Goal: Information Seeking & Learning: Learn about a topic

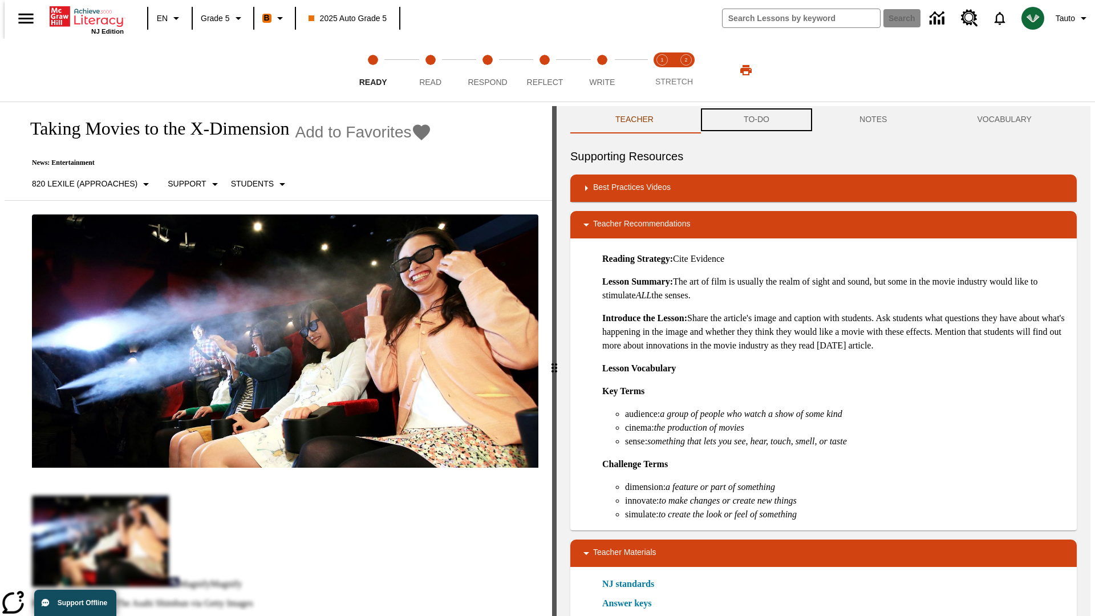
click at [756, 120] on button "TO-DO" at bounding box center [757, 119] width 116 height 27
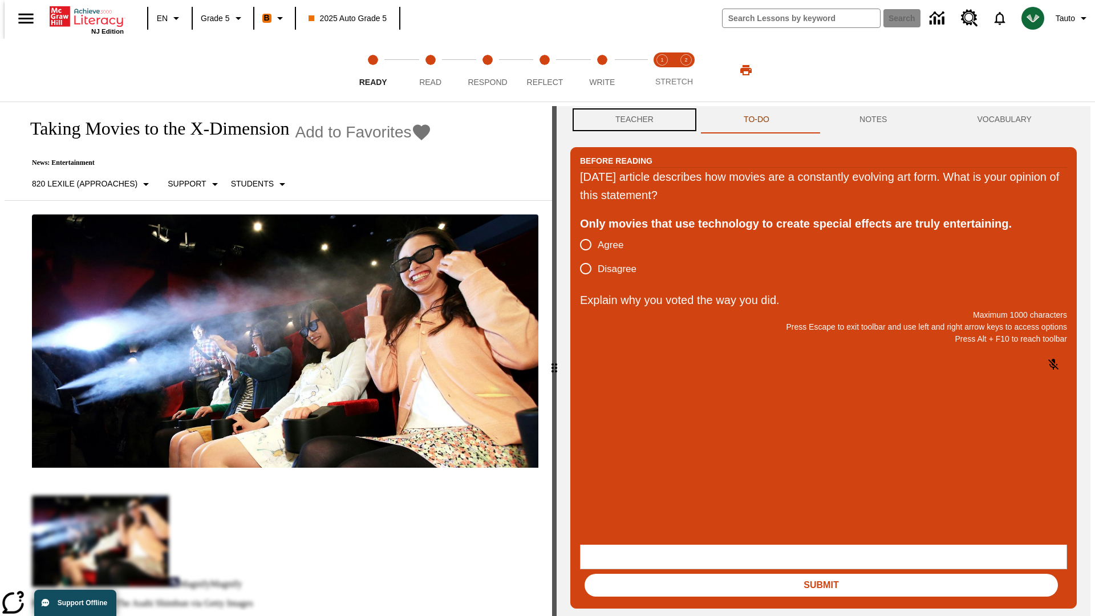
scroll to position [1, 0]
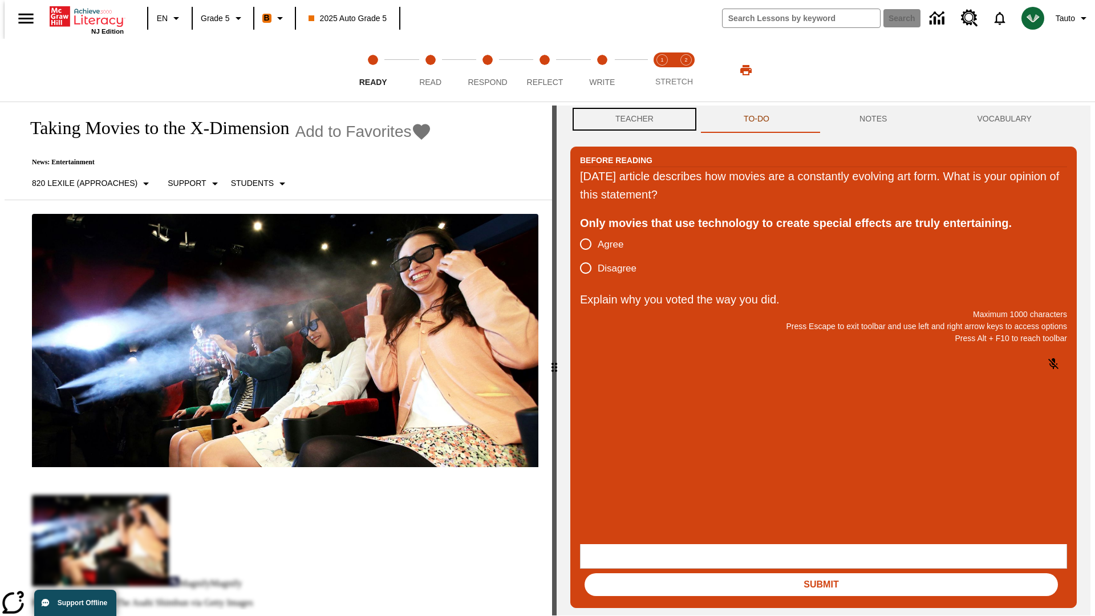
click at [631, 120] on button "Teacher" at bounding box center [634, 119] width 128 height 27
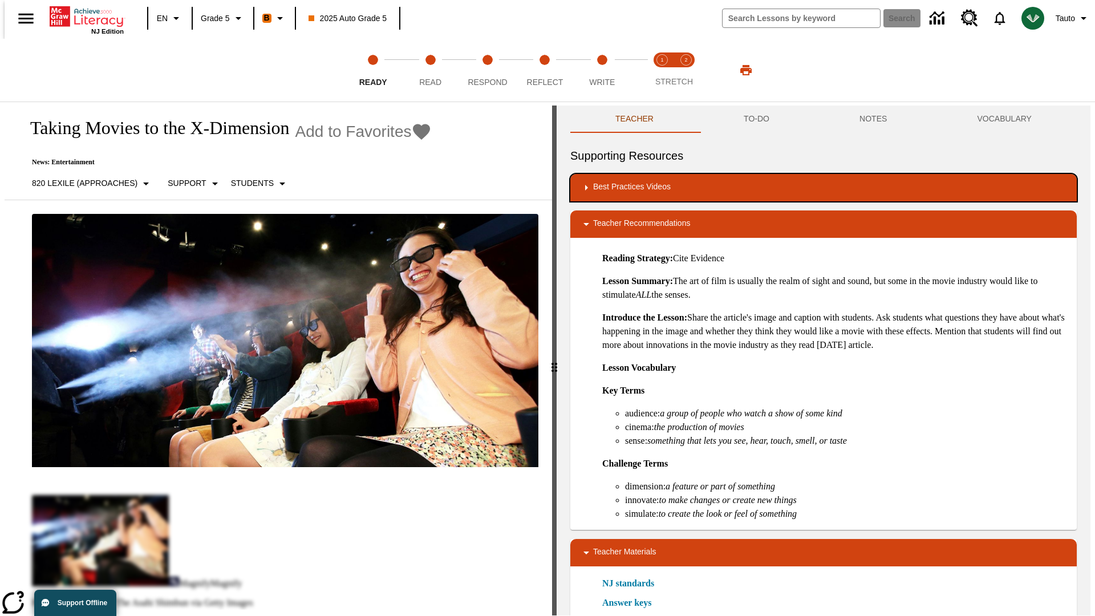
click at [824, 188] on div "Best Practices Videos" at bounding box center [824, 188] width 488 height 14
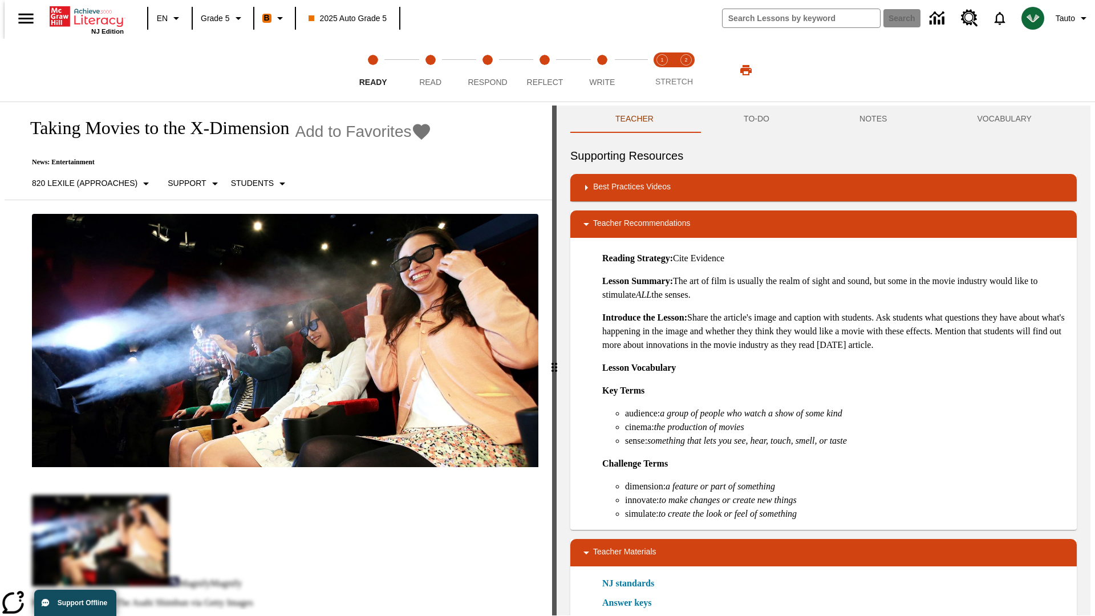
click at [631, 219] on img "Building Academic Vocabulary" at bounding box center [635, 224] width 11 height 11
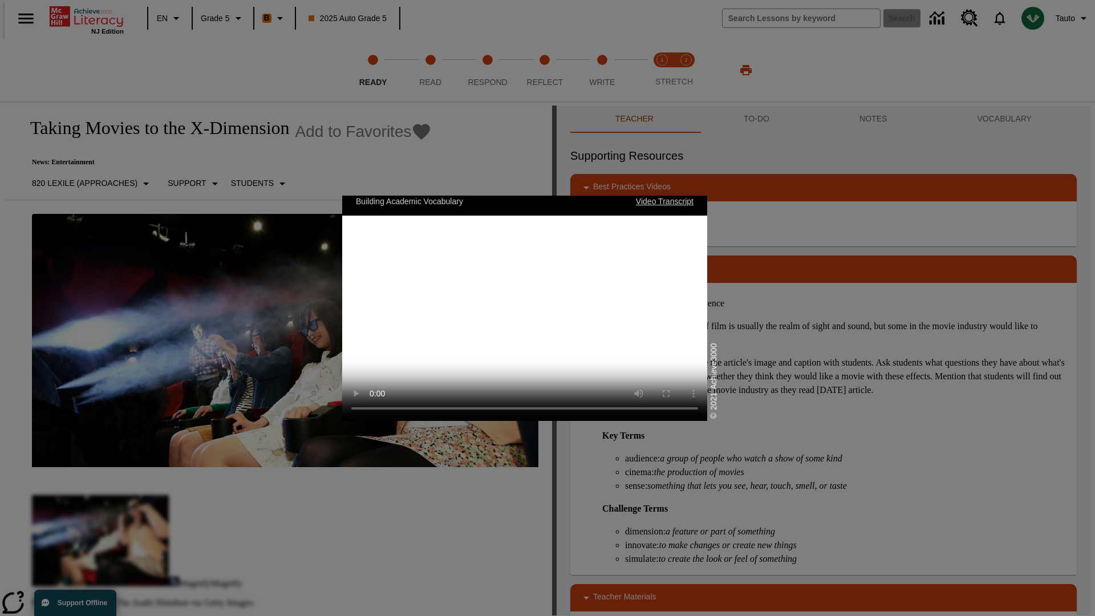
scroll to position [0, 0]
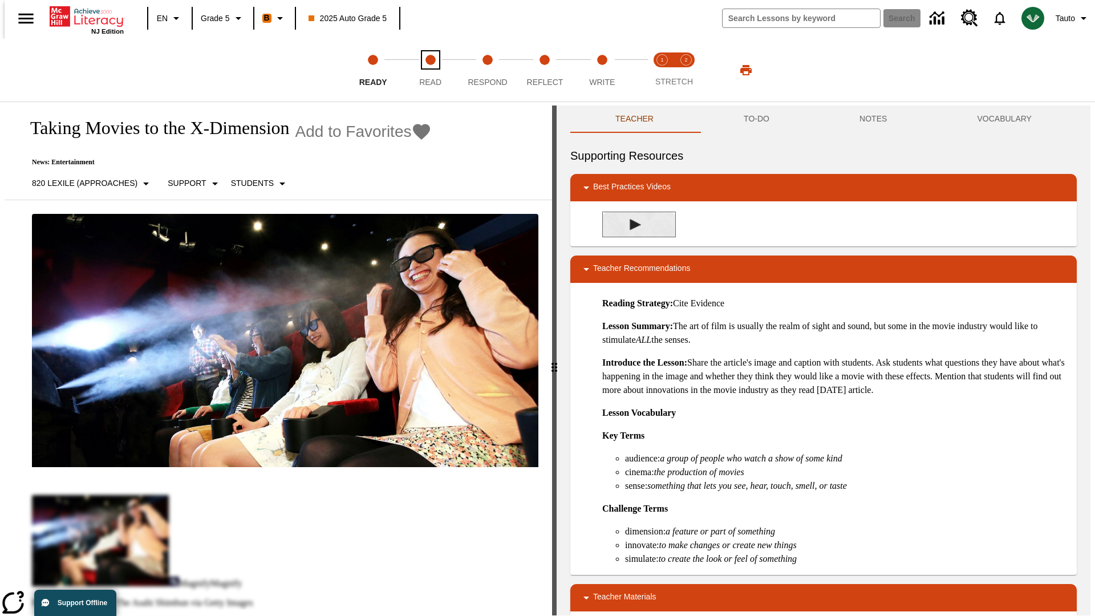
click at [430, 70] on span "Read" at bounding box center [430, 77] width 22 height 21
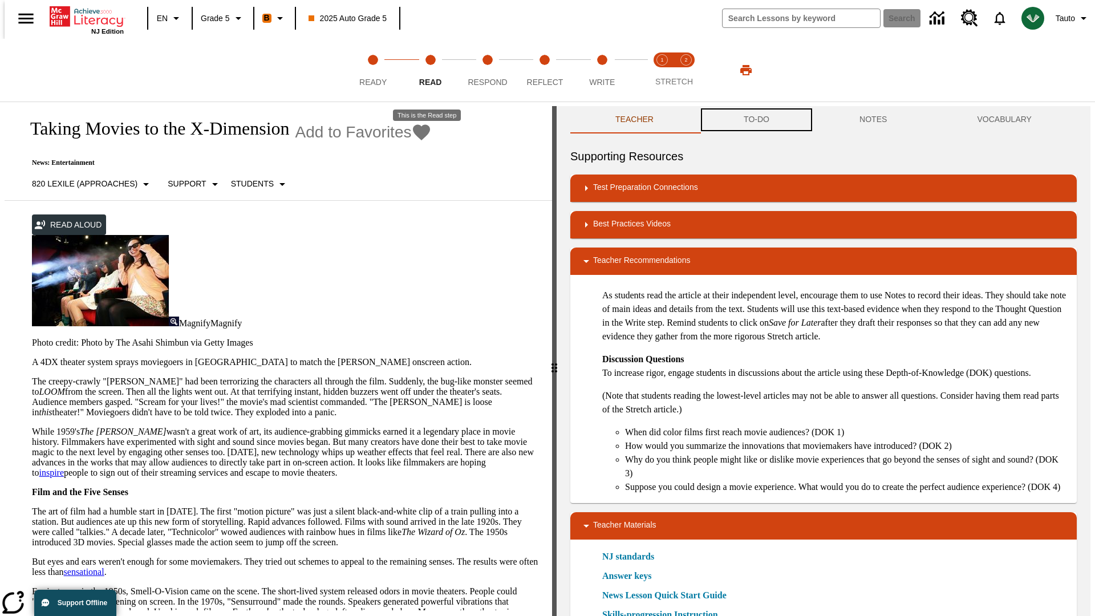
scroll to position [1, 0]
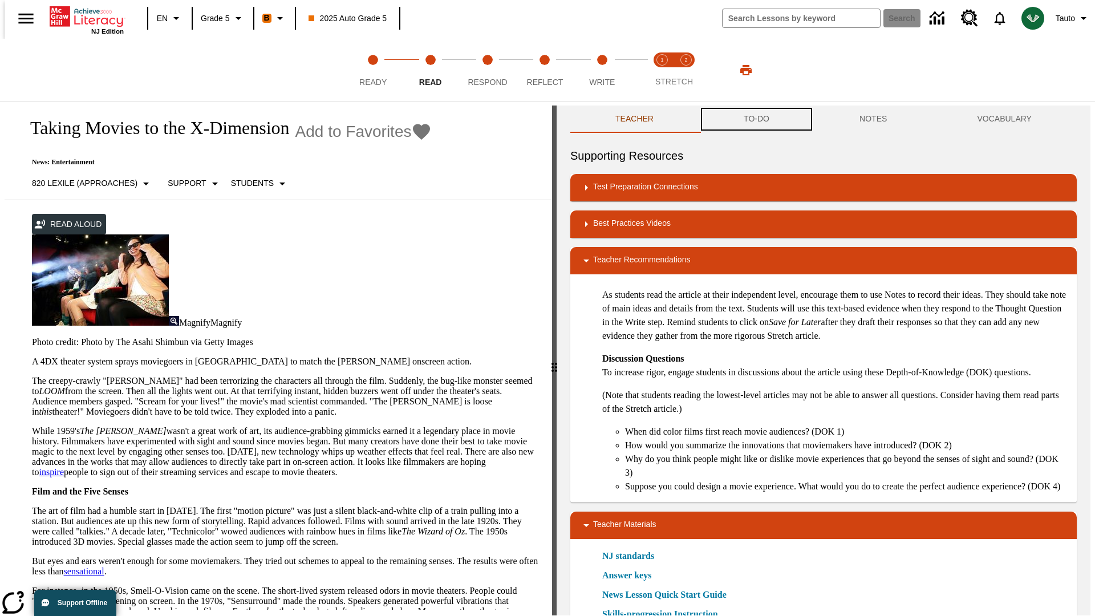
click at [756, 120] on button "TO-DO" at bounding box center [757, 119] width 116 height 27
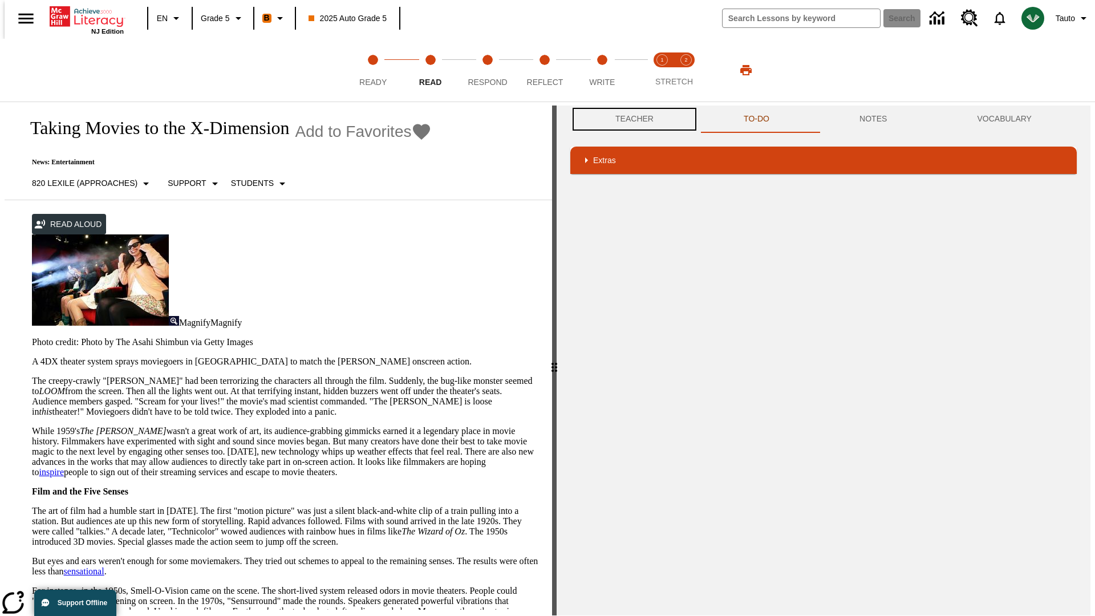
click at [631, 119] on button "Teacher" at bounding box center [634, 119] width 128 height 27
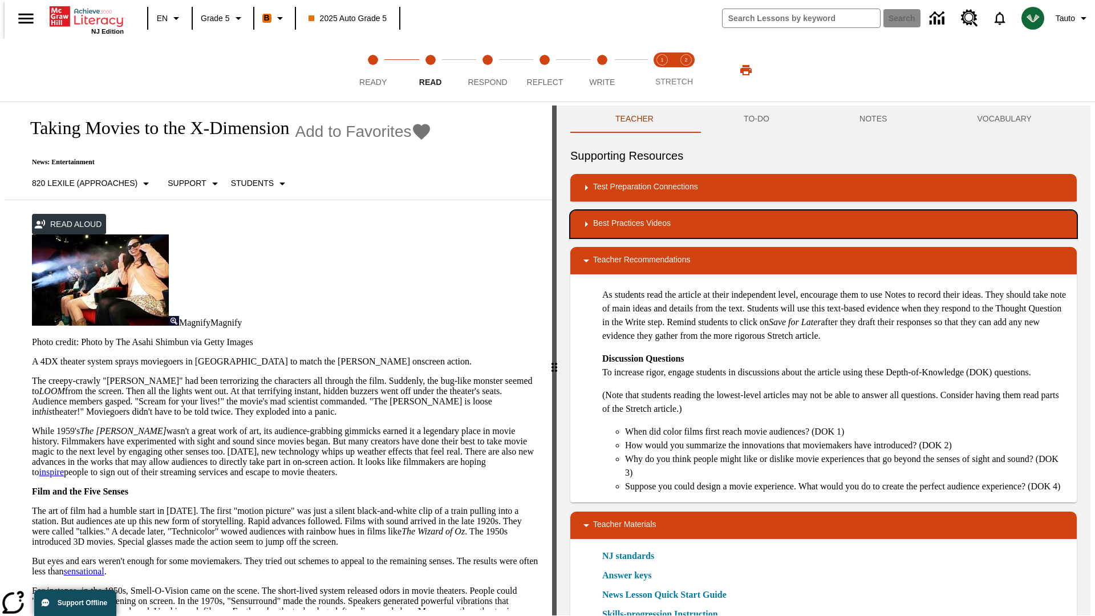
click at [824, 224] on div "Best Practices Videos" at bounding box center [824, 224] width 488 height 14
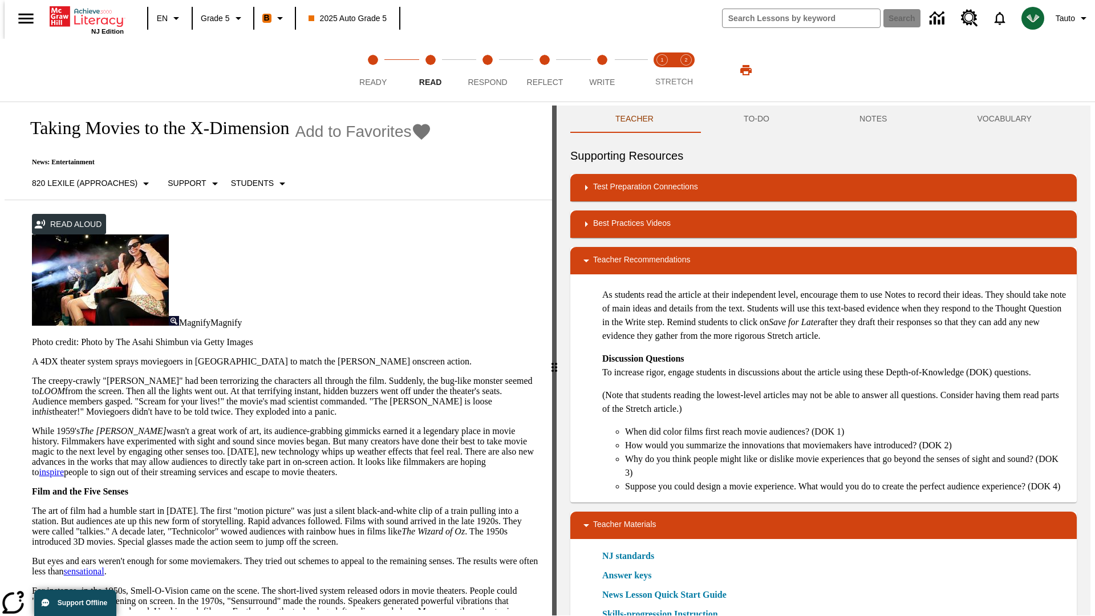
click at [631, 261] on img "Summarization" at bounding box center [635, 261] width 11 height 11
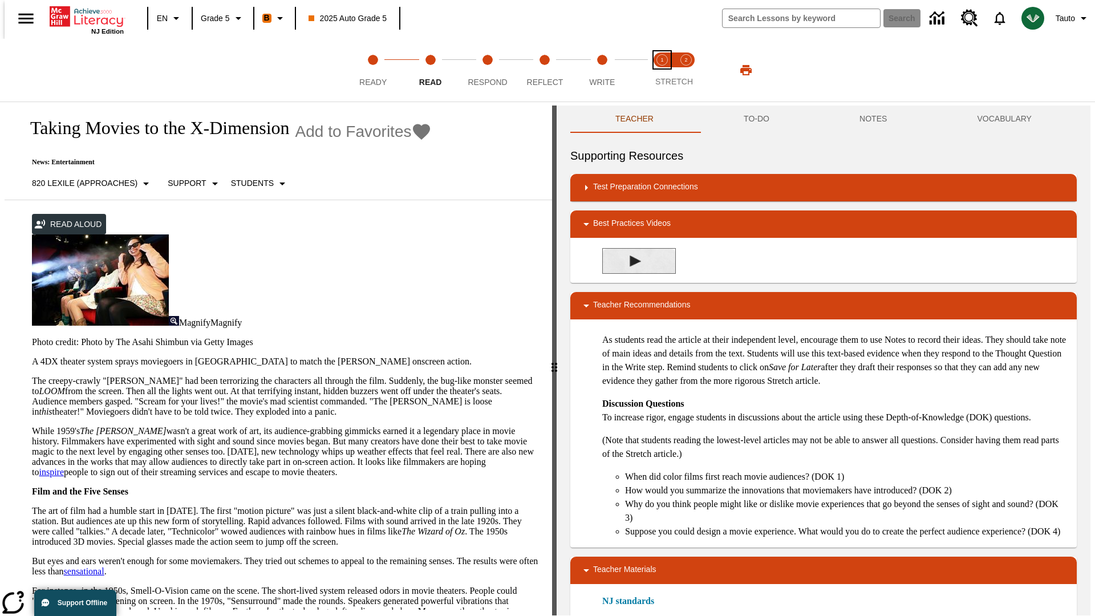
click at [662, 70] on span "Stretch Read step 1 of 2" at bounding box center [662, 77] width 15 height 21
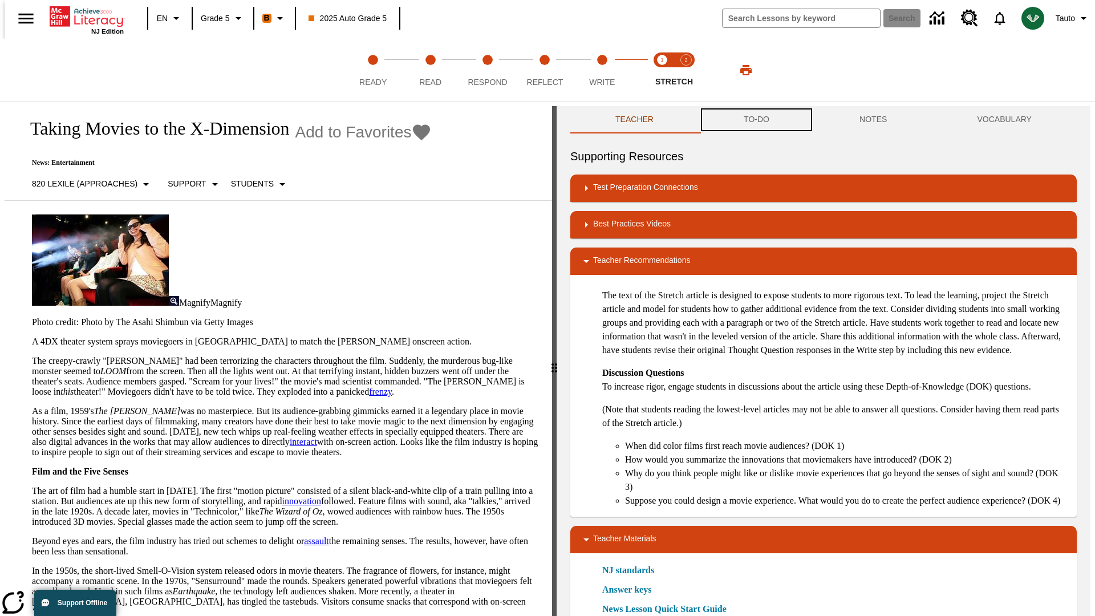
scroll to position [1, 0]
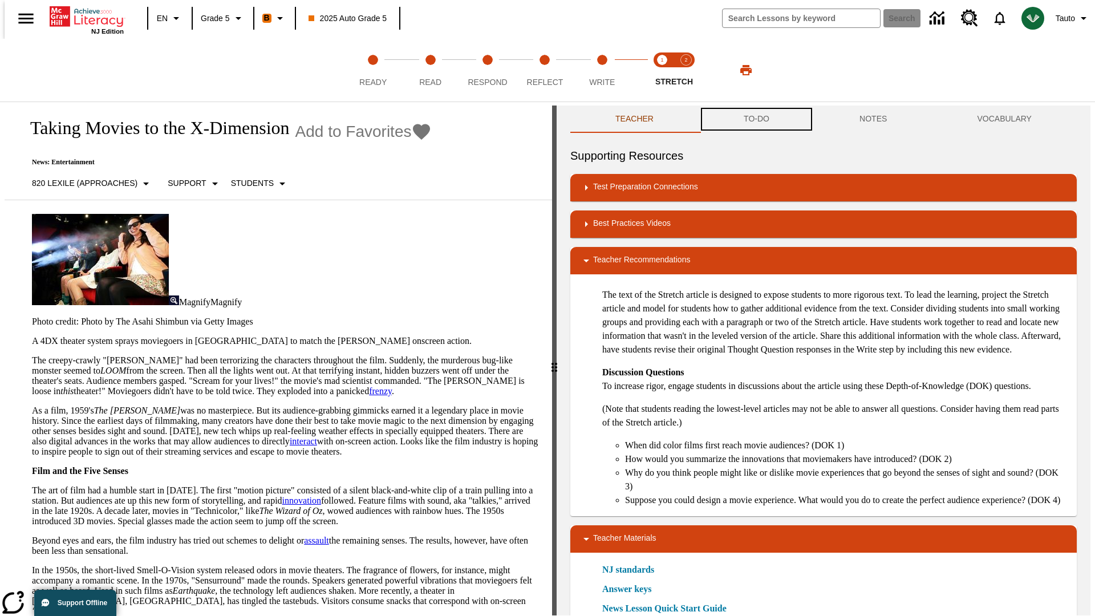
click at [756, 120] on button "TO-DO" at bounding box center [757, 119] width 116 height 27
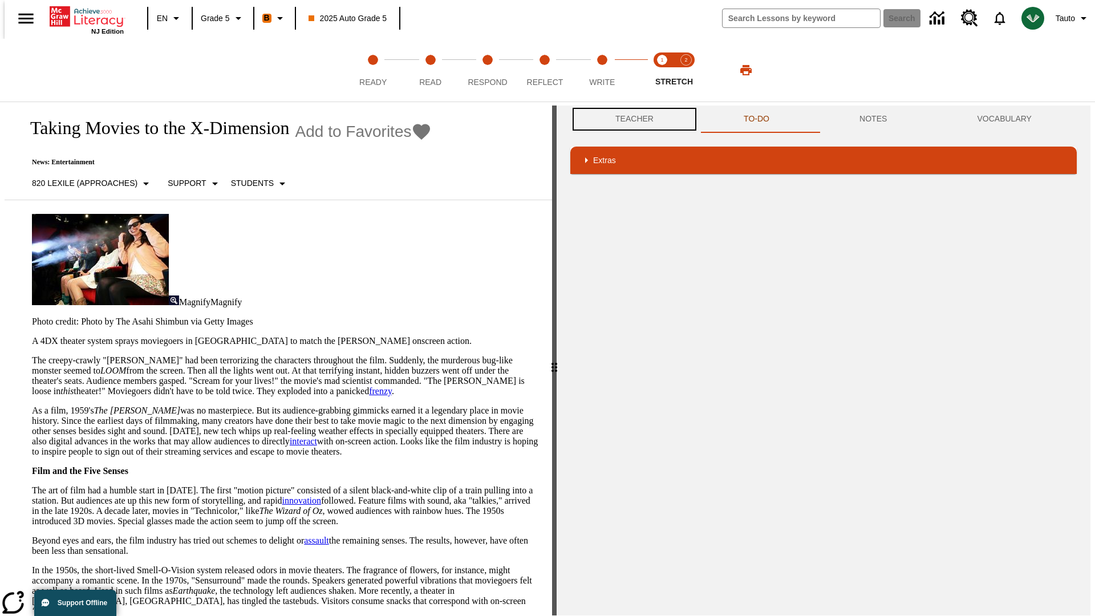
click at [631, 119] on button "Teacher" at bounding box center [634, 119] width 128 height 27
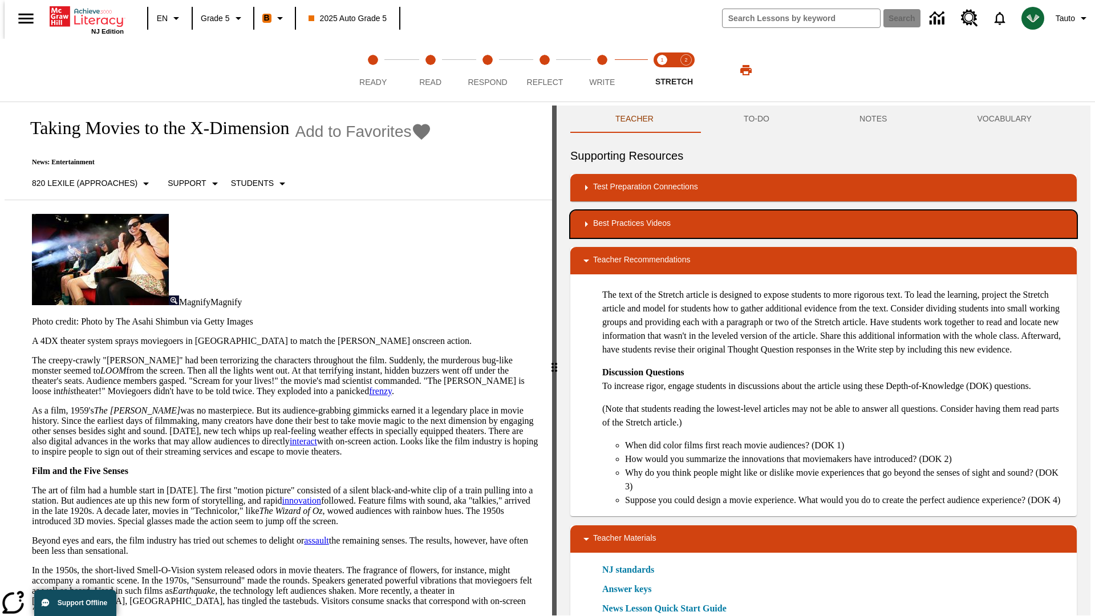
click at [824, 224] on div "Best Practices Videos" at bounding box center [824, 224] width 488 height 14
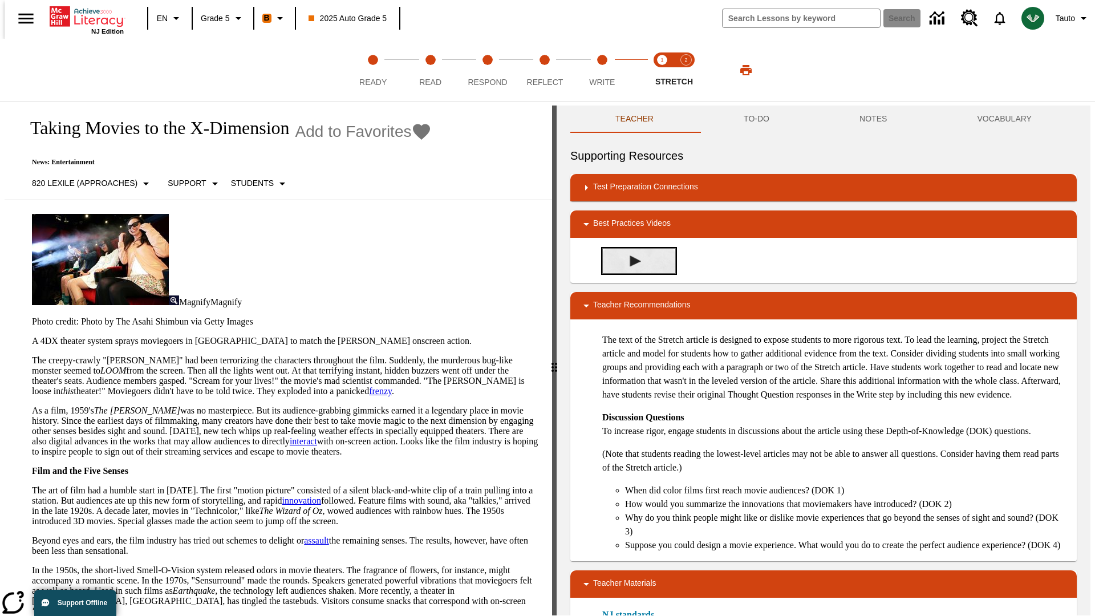
click at [631, 261] on img "Close Reading with the Stretch Article" at bounding box center [635, 261] width 11 height 11
